Goal: Navigation & Orientation: Understand site structure

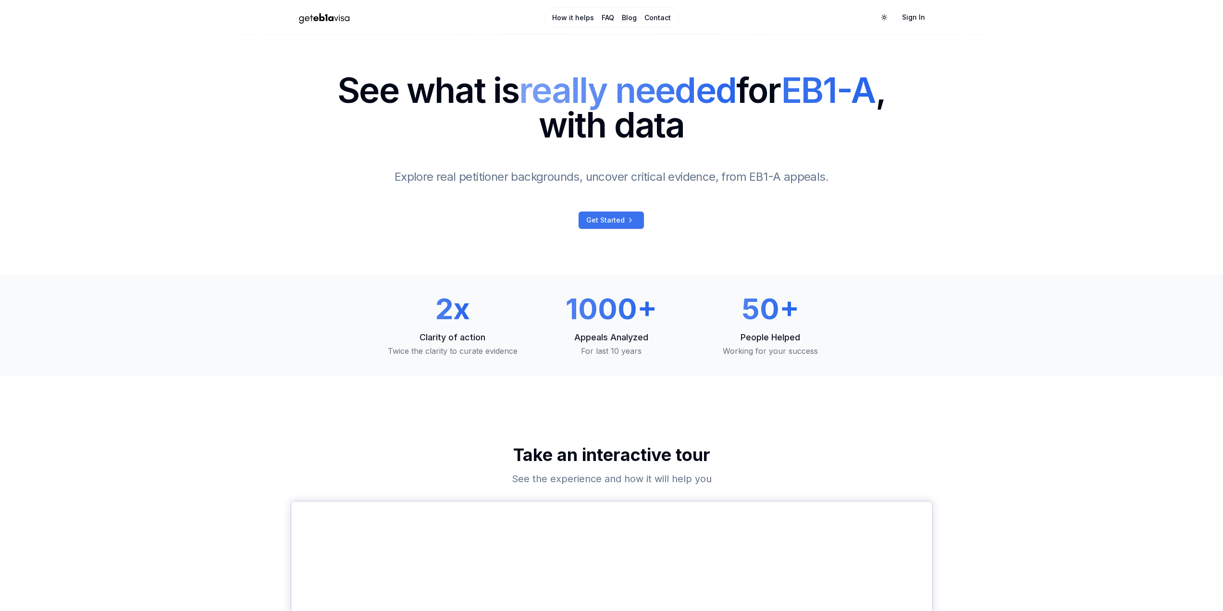
click at [615, 221] on span "Get Started" at bounding box center [605, 220] width 38 height 10
click at [569, 20] on link "How it helps" at bounding box center [573, 18] width 42 height 10
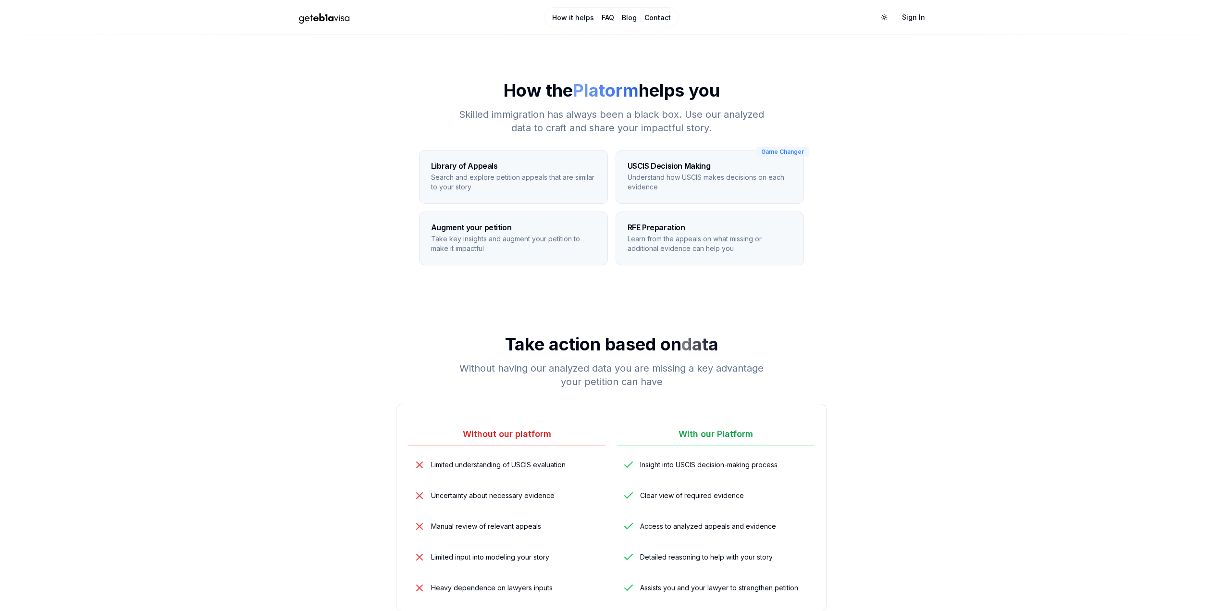
click at [313, 25] on img "Home Page" at bounding box center [324, 17] width 67 height 17
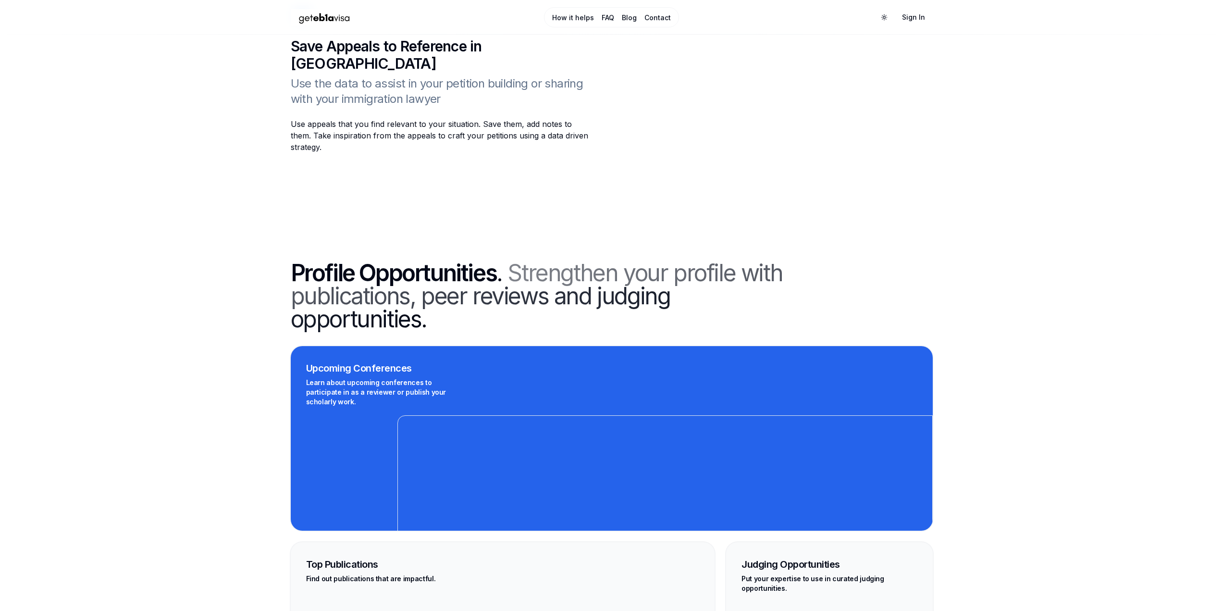
scroll to position [2068, 0]
